Goal: Task Accomplishment & Management: Complete application form

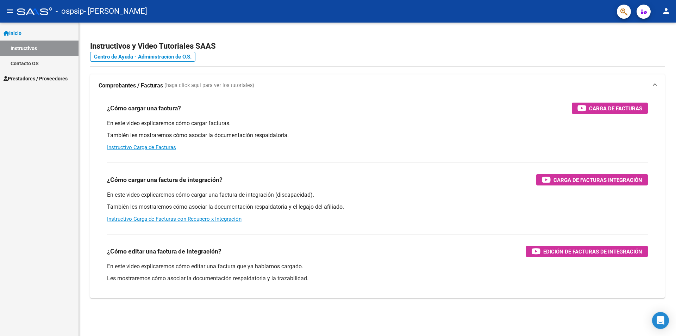
click at [9, 70] on link "Contacto OS" at bounding box center [39, 63] width 79 height 15
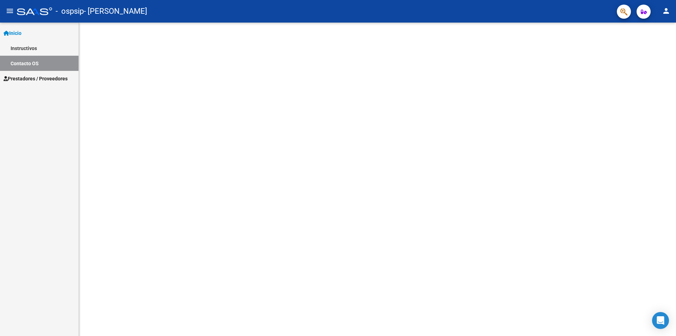
click at [20, 78] on span "Prestadores / Proveedores" at bounding box center [36, 79] width 64 height 8
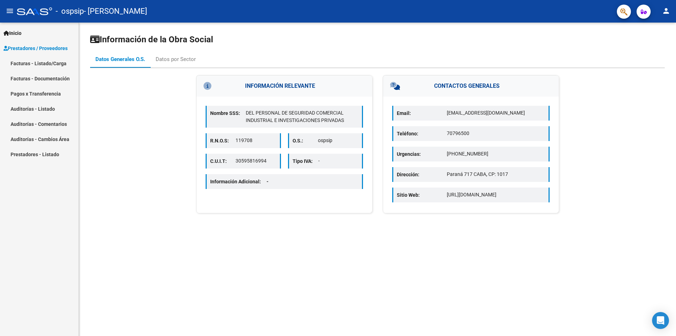
click at [39, 62] on link "Facturas - Listado/Carga" at bounding box center [39, 63] width 79 height 15
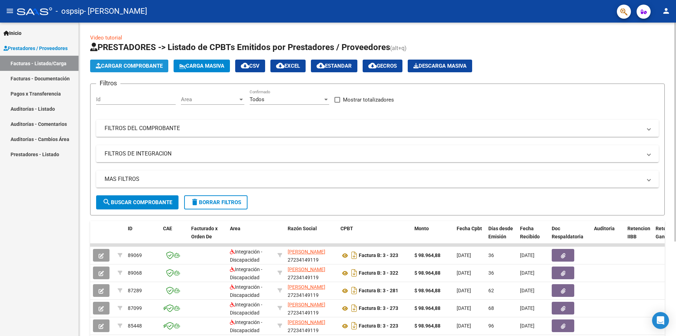
click at [138, 67] on span "Cargar Comprobante" at bounding box center [129, 66] width 67 height 6
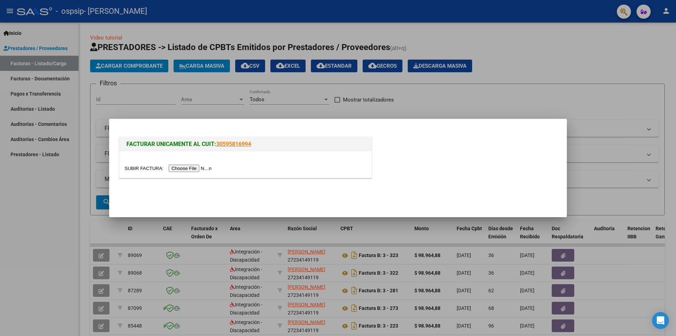
click at [189, 166] on input "file" at bounding box center [169, 167] width 89 height 7
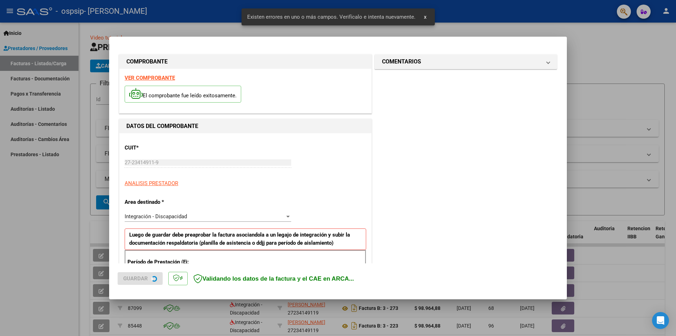
scroll to position [123, 0]
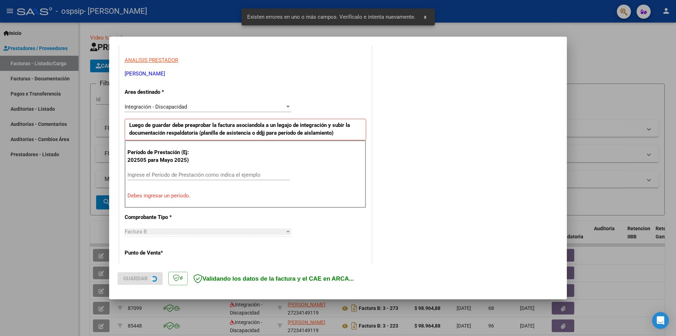
click at [161, 160] on p "Período de Prestación (Ej: 202505 para Mayo 2025)" at bounding box center [162, 156] width 71 height 16
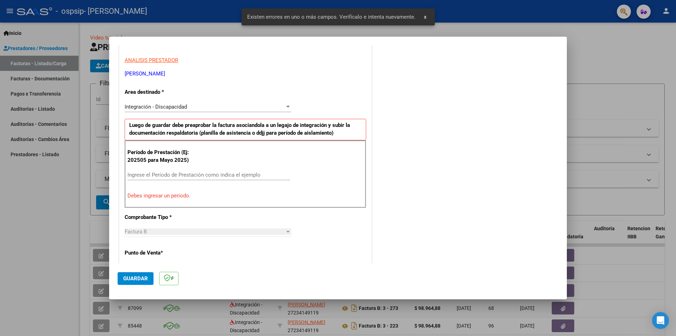
click at [163, 171] on div "Ingrese el Período de Prestación como indica el ejemplo" at bounding box center [208, 174] width 163 height 11
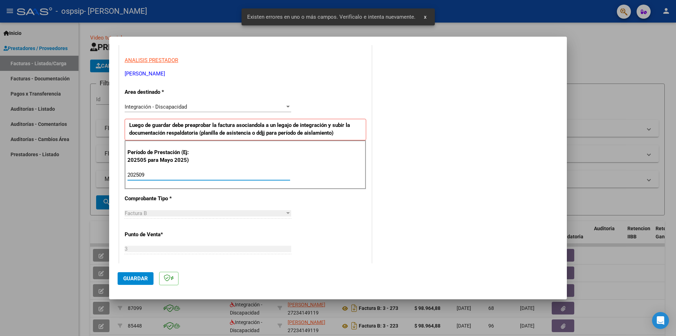
type input "202509"
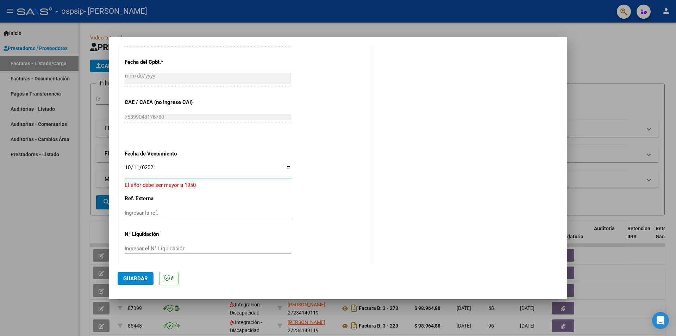
type input "[DATE]"
click at [130, 275] on span "Guardar" at bounding box center [135, 278] width 25 height 6
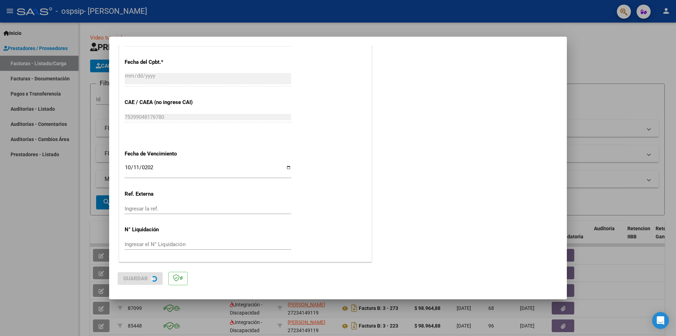
scroll to position [0, 0]
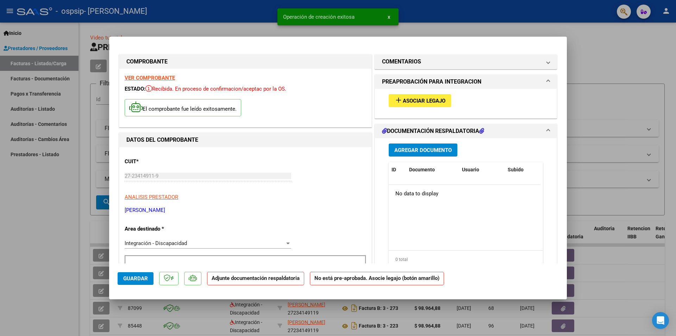
click at [411, 97] on button "add Asociar Legajo" at bounding box center [420, 100] width 62 height 13
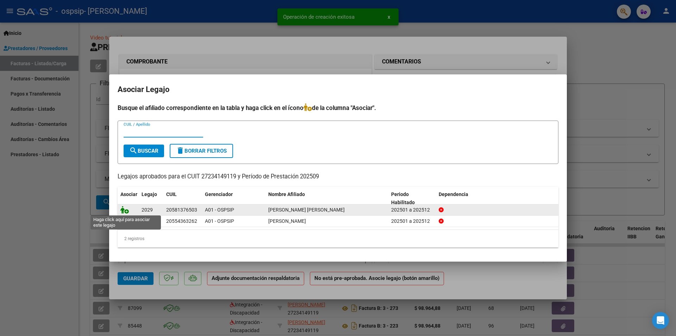
click at [121, 210] on icon at bounding box center [124, 210] width 8 height 8
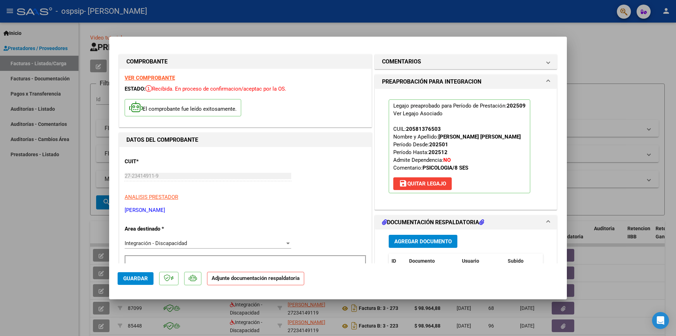
scroll to position [106, 0]
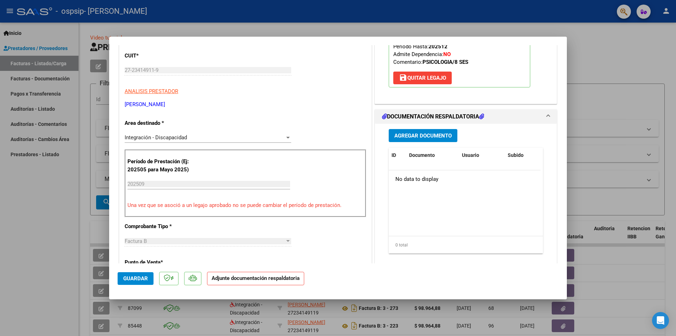
click at [405, 135] on span "Agregar Documento" at bounding box center [422, 135] width 57 height 6
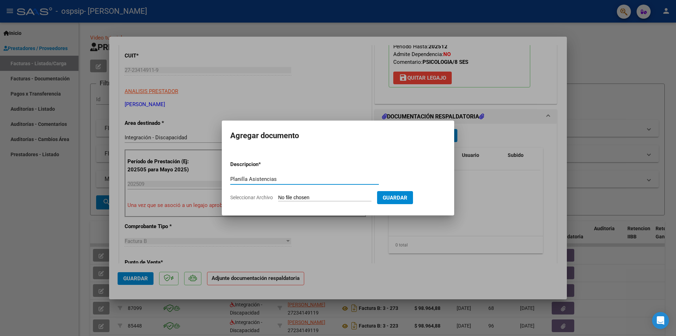
type input "Planilla Asistencias"
click at [332, 200] on input "Seleccionar Archivo" at bounding box center [324, 197] width 93 height 7
type input "C:\fakepath\asis PSico [PERSON_NAME] [DATE].pdf"
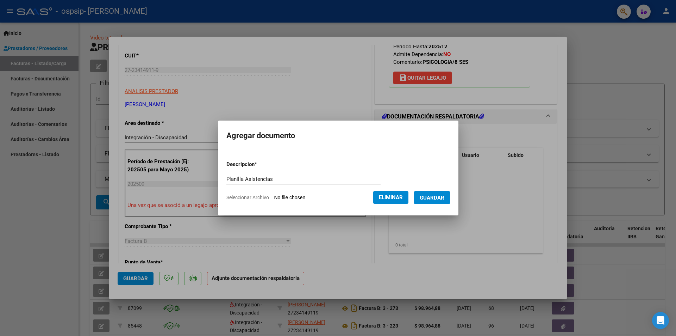
click at [441, 201] on button "Guardar" at bounding box center [432, 197] width 36 height 13
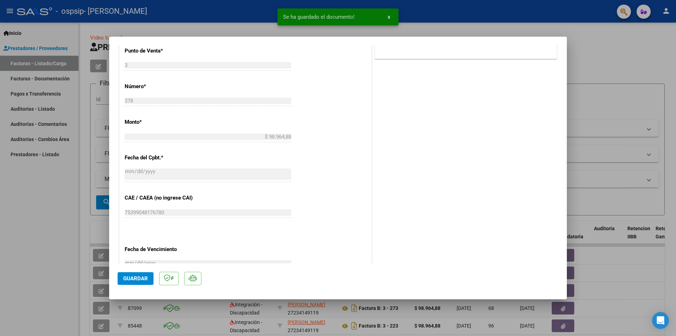
scroll to position [176, 0]
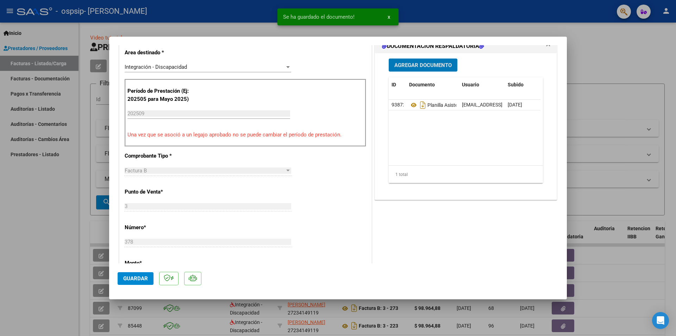
click at [133, 274] on button "Guardar" at bounding box center [136, 278] width 36 height 13
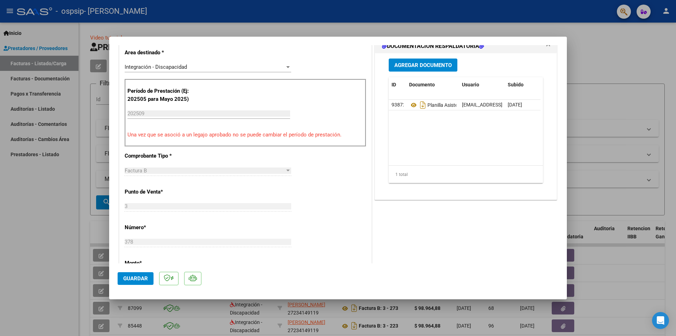
click at [136, 274] on button "Guardar" at bounding box center [136, 278] width 36 height 13
click at [612, 100] on div at bounding box center [338, 168] width 676 height 336
type input "$ 0,00"
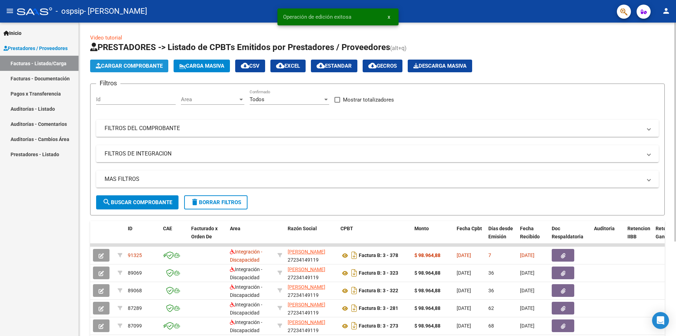
click at [133, 68] on span "Cargar Comprobante" at bounding box center [129, 66] width 67 height 6
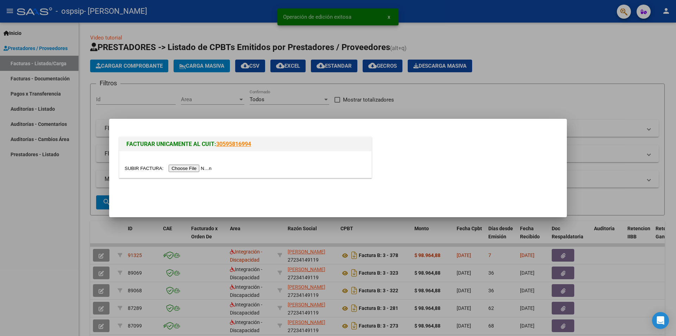
click at [199, 169] on input "file" at bounding box center [169, 167] width 89 height 7
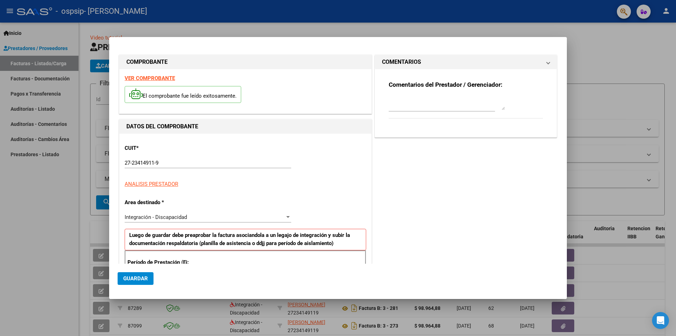
scroll to position [123, 0]
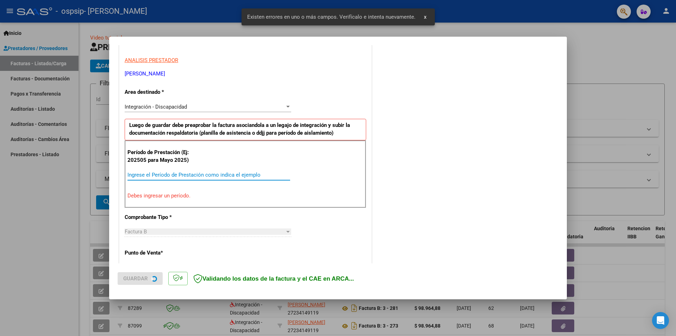
click at [168, 172] on input "Ingrese el Período de Prestación como indica el ejemplo" at bounding box center [208, 175] width 163 height 6
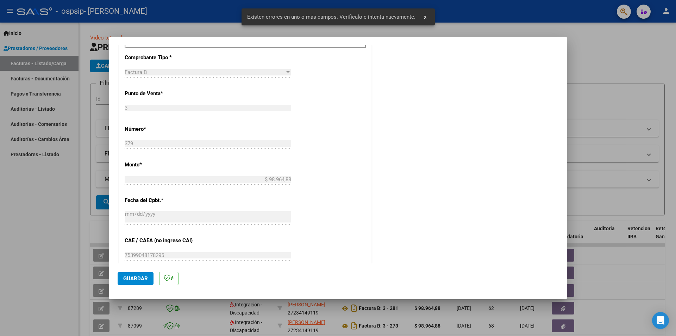
scroll to position [369, 0]
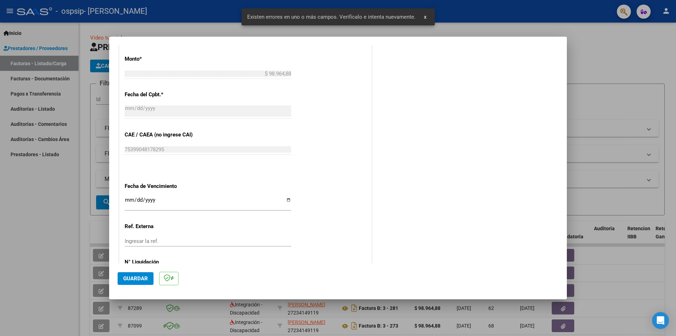
type input "202509"
click at [123, 201] on div "CUIT * 27-23414911-9 Ingresar CUIT ANALISIS PRESTADOR [PERSON_NAME] [PERSON_NAM…" at bounding box center [245, 29] width 252 height 530
click at [128, 203] on input "Ingresar la fecha" at bounding box center [208, 202] width 167 height 11
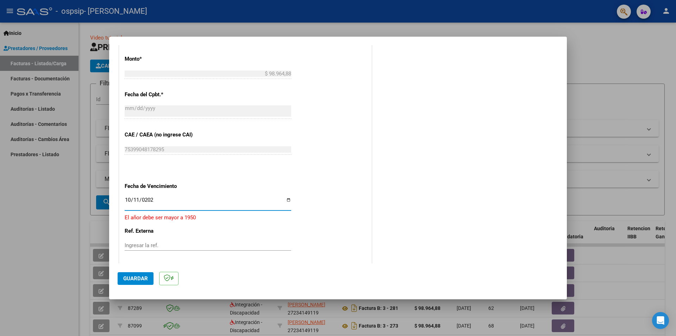
type input "[DATE]"
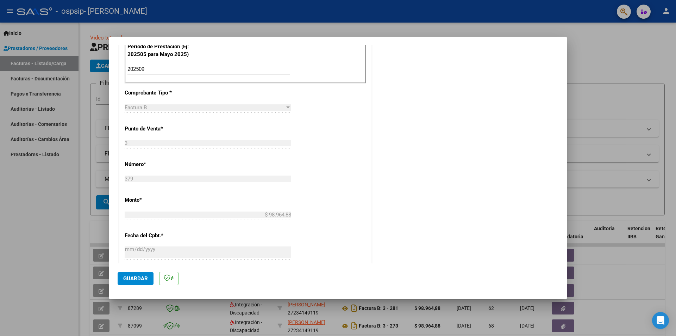
click at [135, 283] on button "Guardar" at bounding box center [136, 278] width 36 height 13
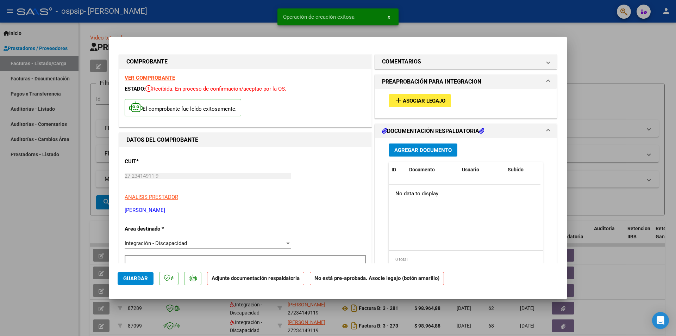
click at [416, 100] on span "Asociar Legajo" at bounding box center [424, 101] width 43 height 6
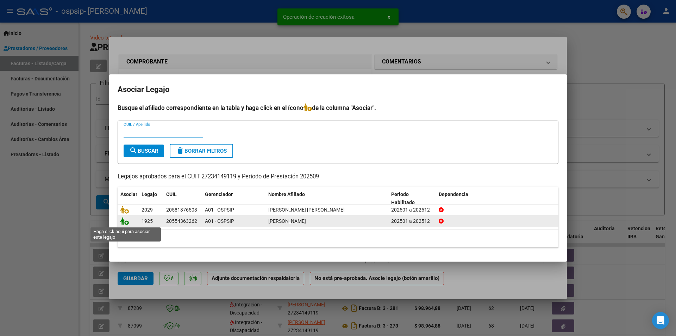
click at [125, 220] on icon at bounding box center [124, 221] width 8 height 8
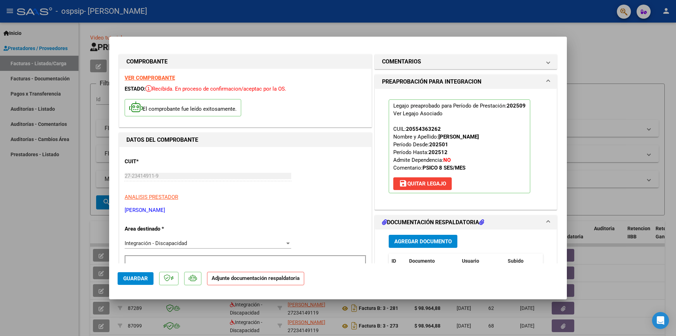
click at [433, 242] on span "Agregar Documento" at bounding box center [422, 241] width 57 height 6
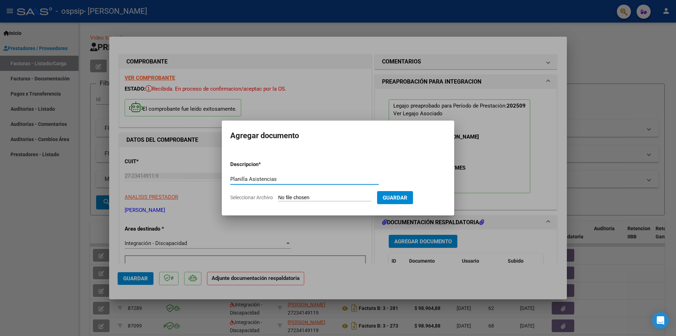
type input "Planilla Asistencias"
click at [329, 197] on input "Seleccionar Archivo" at bounding box center [324, 197] width 93 height 7
type input "C:\fakepath\asis PSICO [PERSON_NAME] [DATE].pdf"
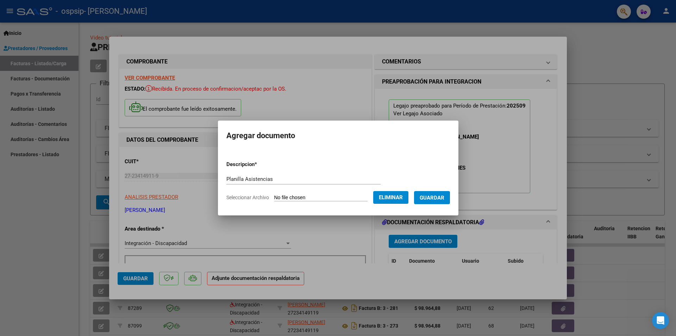
click at [441, 202] on button "Guardar" at bounding box center [432, 197] width 36 height 13
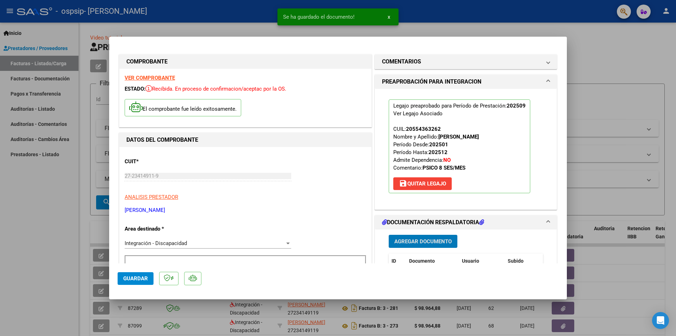
click at [132, 275] on span "Guardar" at bounding box center [135, 278] width 25 height 6
click at [611, 96] on div at bounding box center [338, 168] width 676 height 336
type input "$ 0,00"
